Goal: Task Accomplishment & Management: Manage account settings

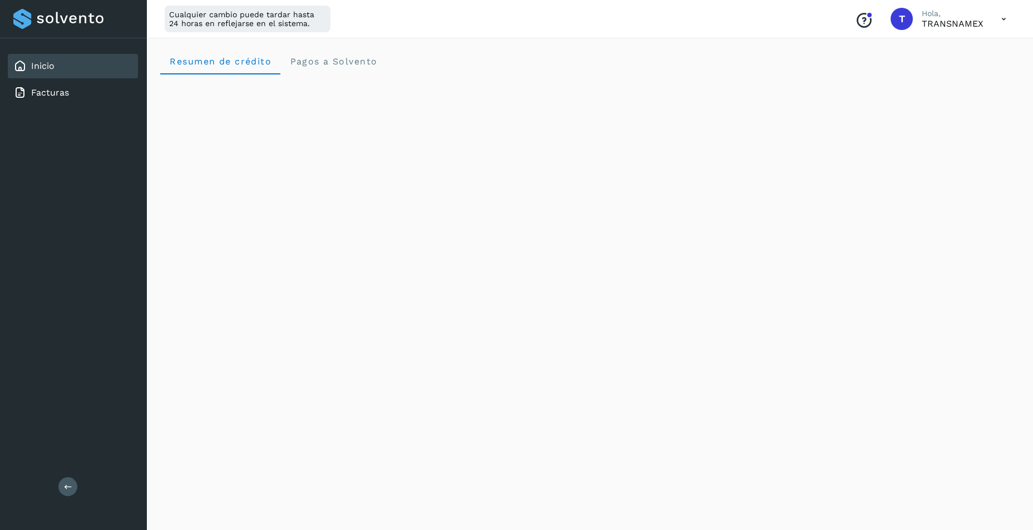
click at [1004, 18] on icon at bounding box center [1003, 19] width 23 height 23
click at [938, 54] on div "Documentación" at bounding box center [948, 49] width 132 height 21
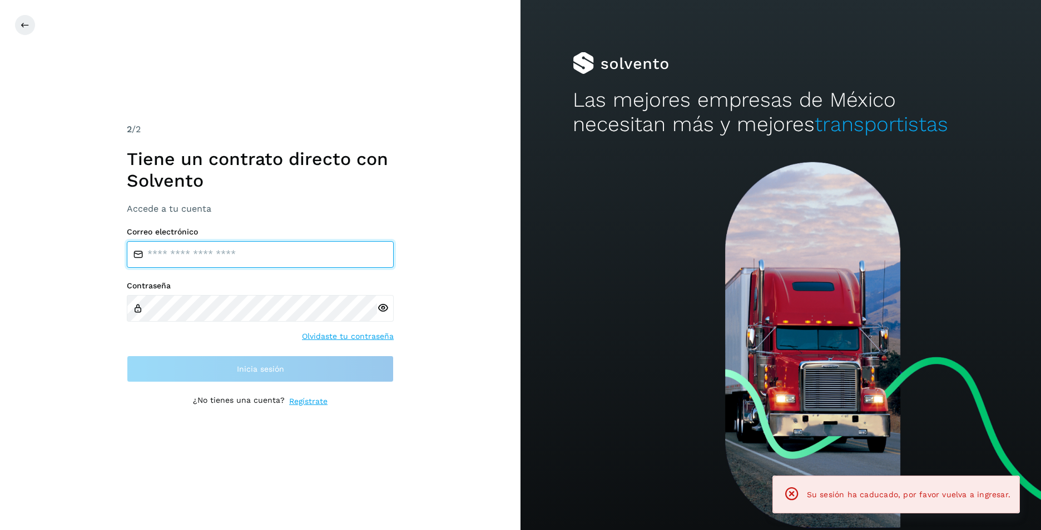
type input "**********"
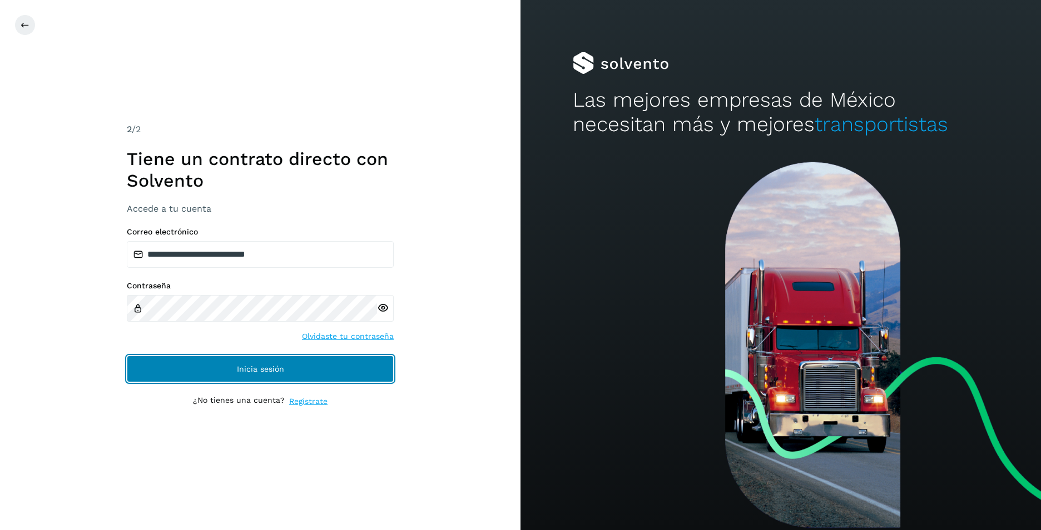
click at [262, 364] on button "Inicia sesión" at bounding box center [260, 369] width 267 height 27
